Goal: Communication & Community: Answer question/provide support

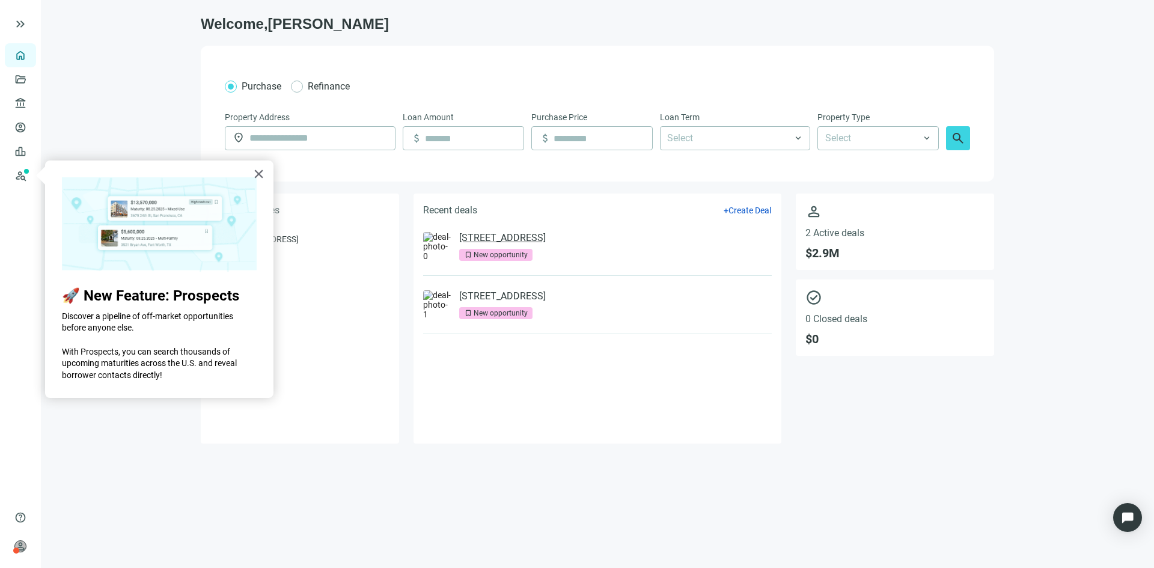
click at [530, 238] on link "[STREET_ADDRESS]" at bounding box center [502, 238] width 87 height 12
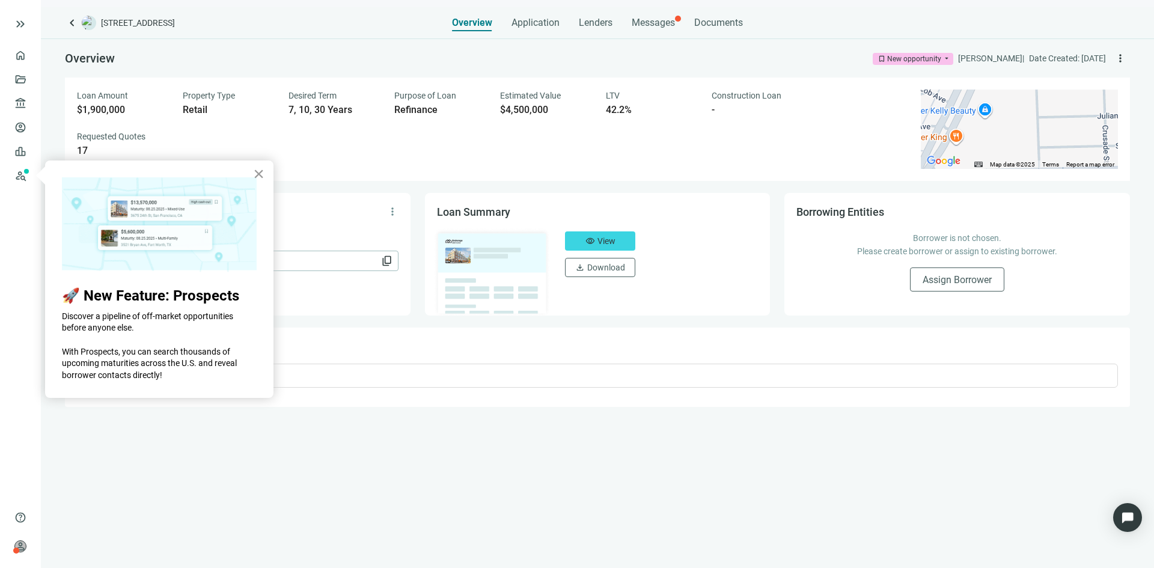
click at [260, 178] on button "×" at bounding box center [258, 173] width 11 height 19
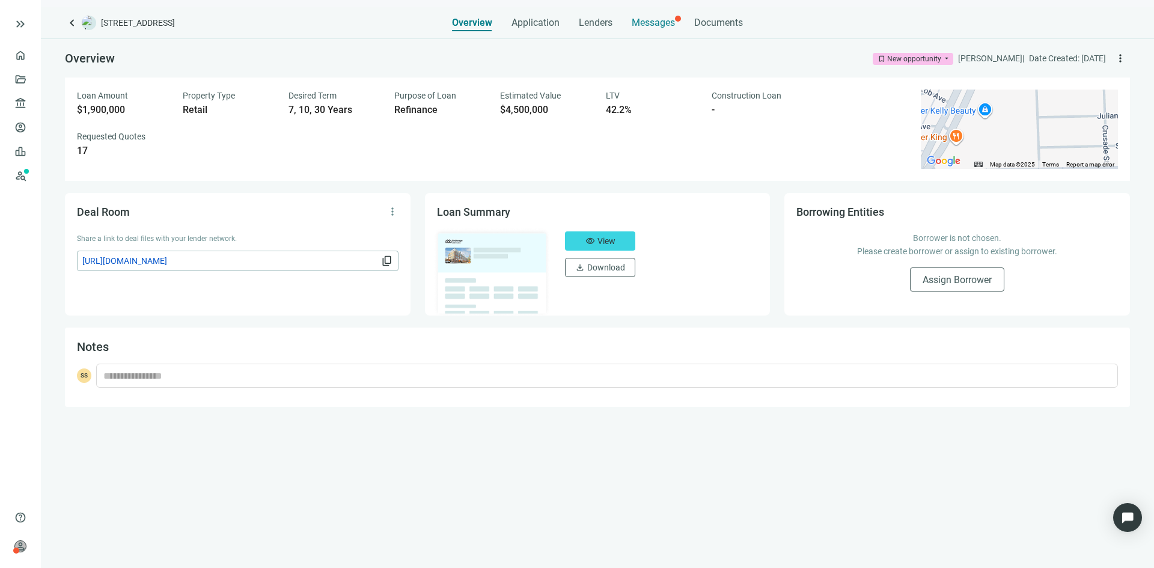
click at [643, 20] on span "Messages" at bounding box center [653, 22] width 43 height 11
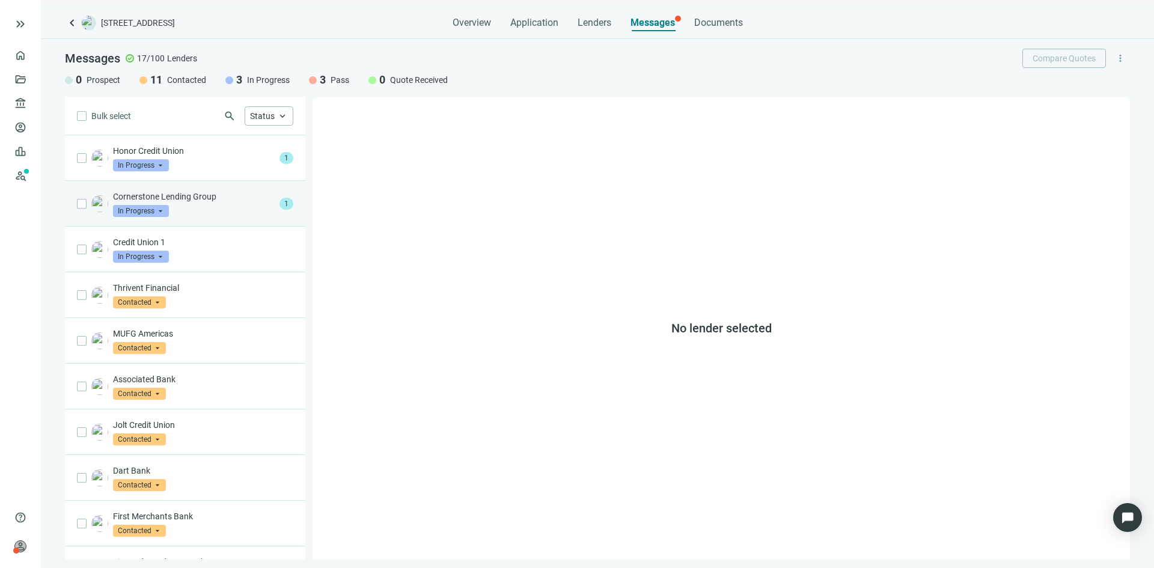
click at [213, 203] on div "Cornerstone Lending Group In Progress arrow_drop_down" at bounding box center [194, 203] width 162 height 26
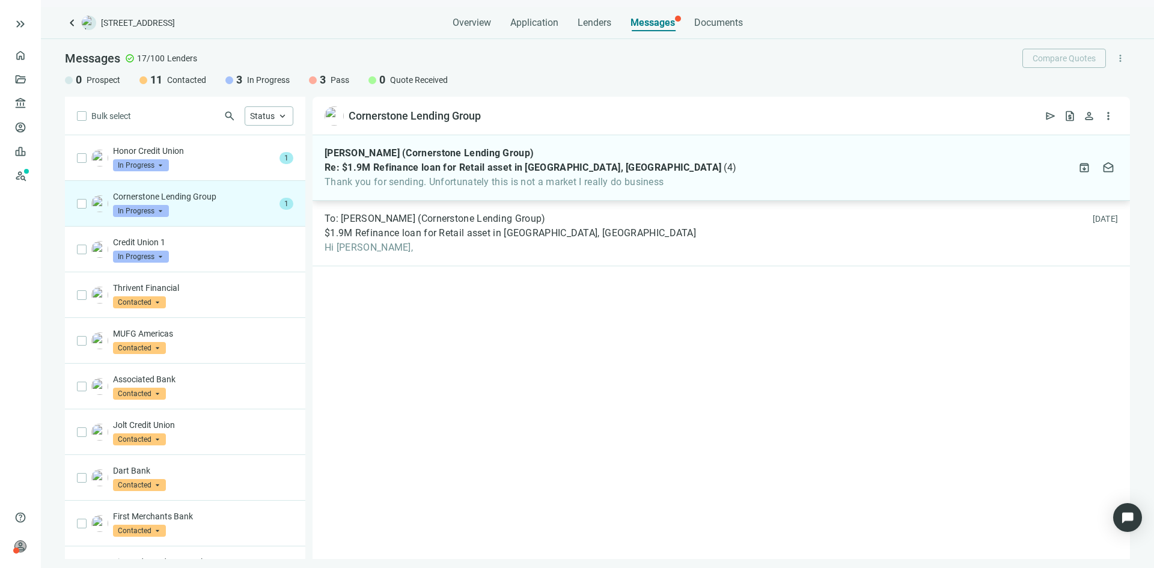
click at [389, 192] on div "[PERSON_NAME] (Cornerstone Lending Group) Re: $1.9M Refinance loan for Retail a…" at bounding box center [720, 167] width 817 height 65
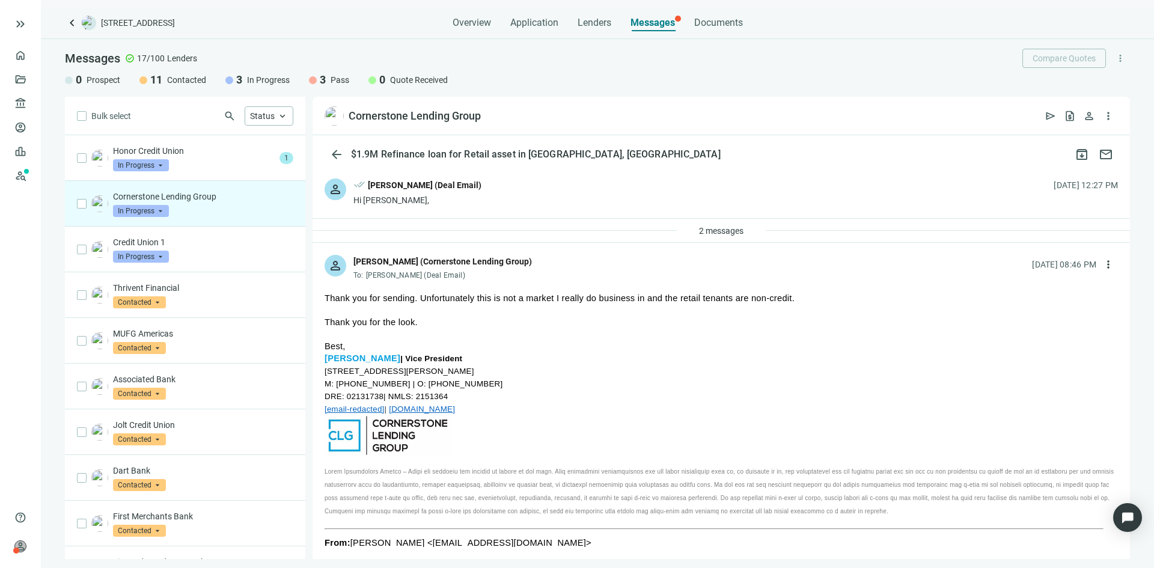
click at [158, 211] on span "In Progress" at bounding box center [141, 211] width 56 height 12
click at [138, 337] on span "Pass" at bounding box center [138, 341] width 26 height 12
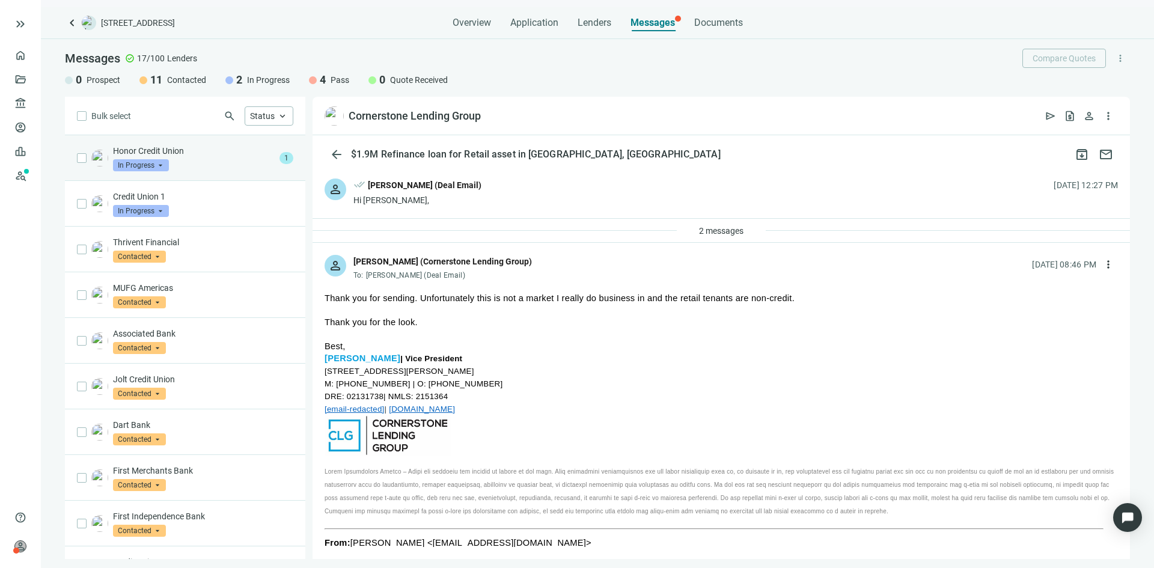
click at [203, 153] on p "Honor Credit Union" at bounding box center [194, 151] width 162 height 12
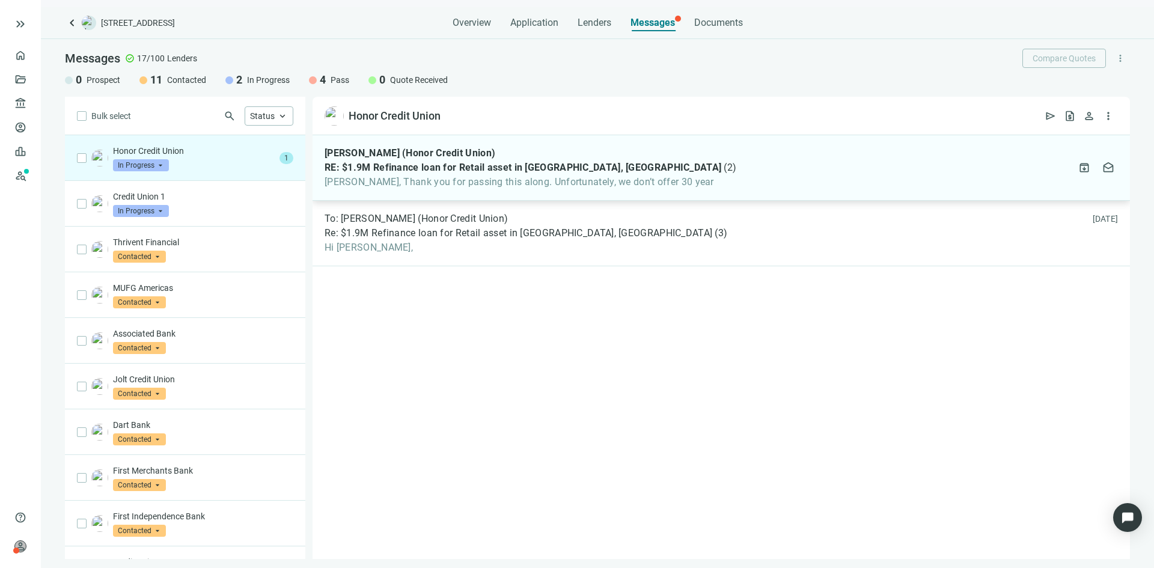
click at [384, 177] on span "[PERSON_NAME], Thank you for passing this along. Unfortunately, we don’t offer …" at bounding box center [530, 182] width 412 height 12
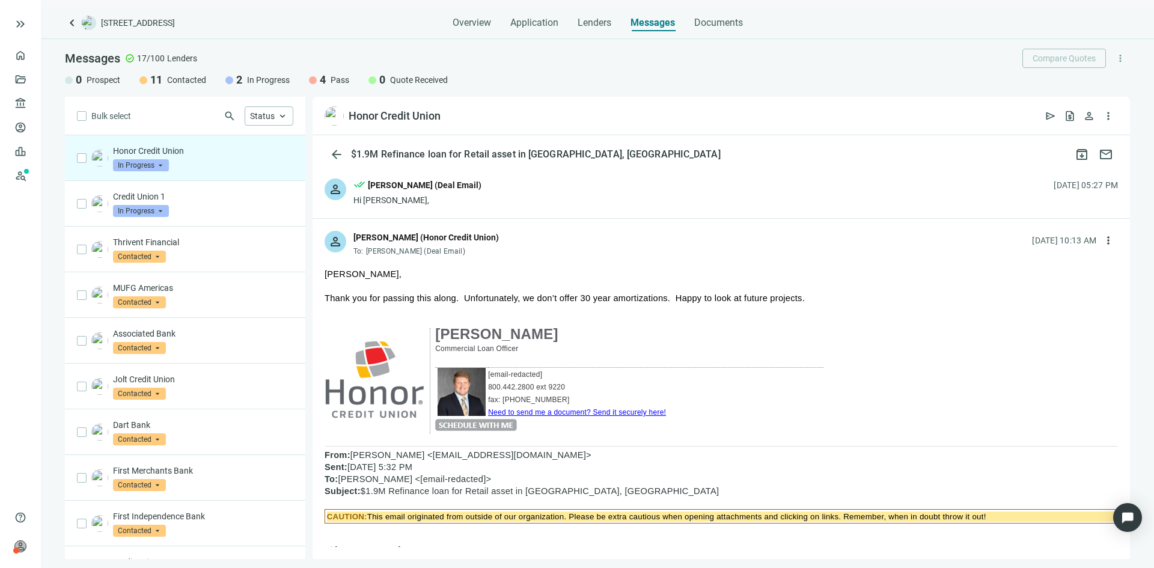
click at [159, 165] on span "In Progress" at bounding box center [141, 165] width 56 height 12
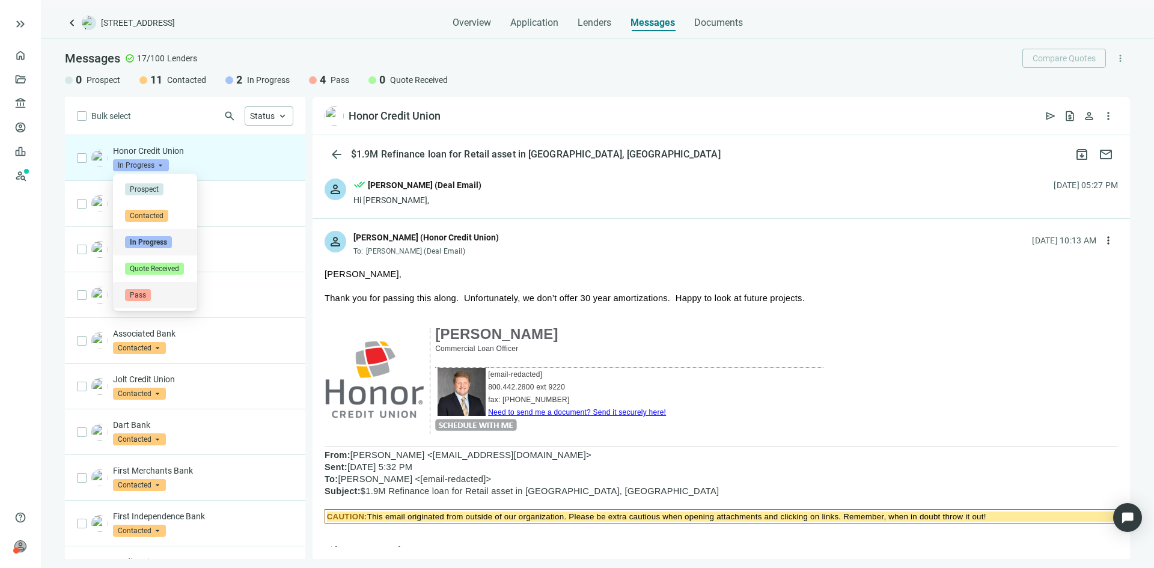
click at [132, 289] on span "Pass" at bounding box center [138, 295] width 26 height 12
